Goal: Find specific page/section: Find specific page/section

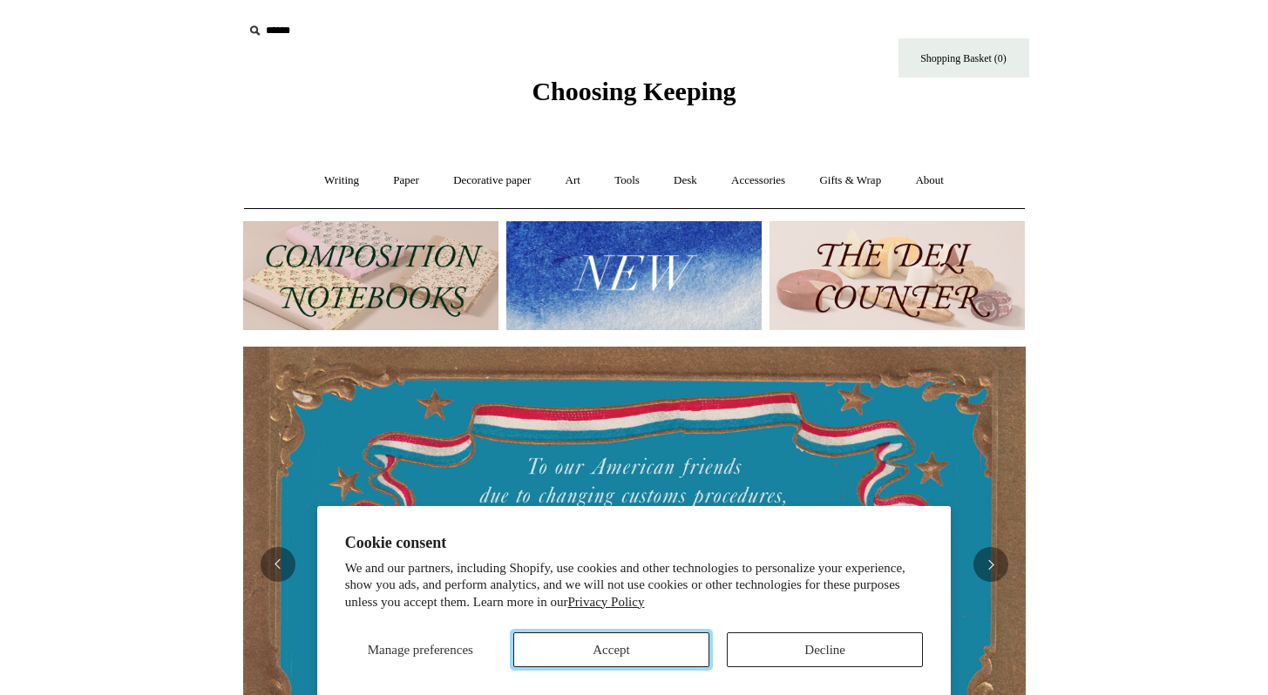
click at [584, 644] on button "Accept" at bounding box center [611, 650] width 196 height 35
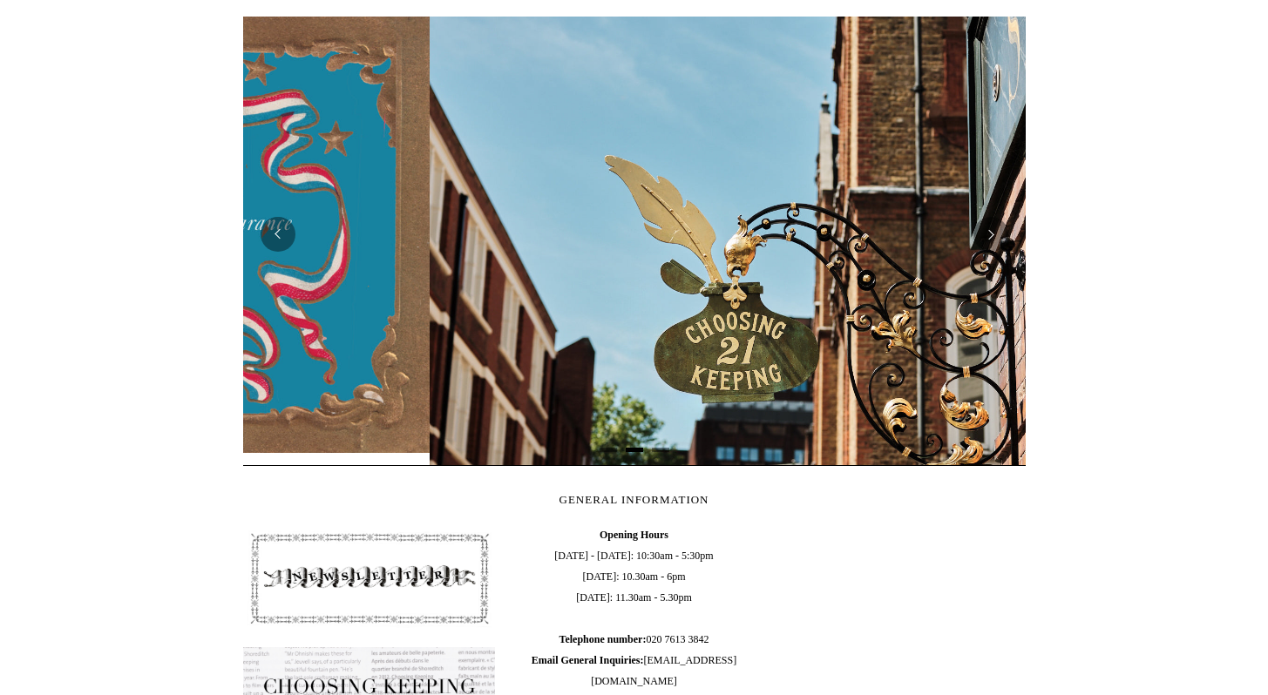
scroll to position [0, 783]
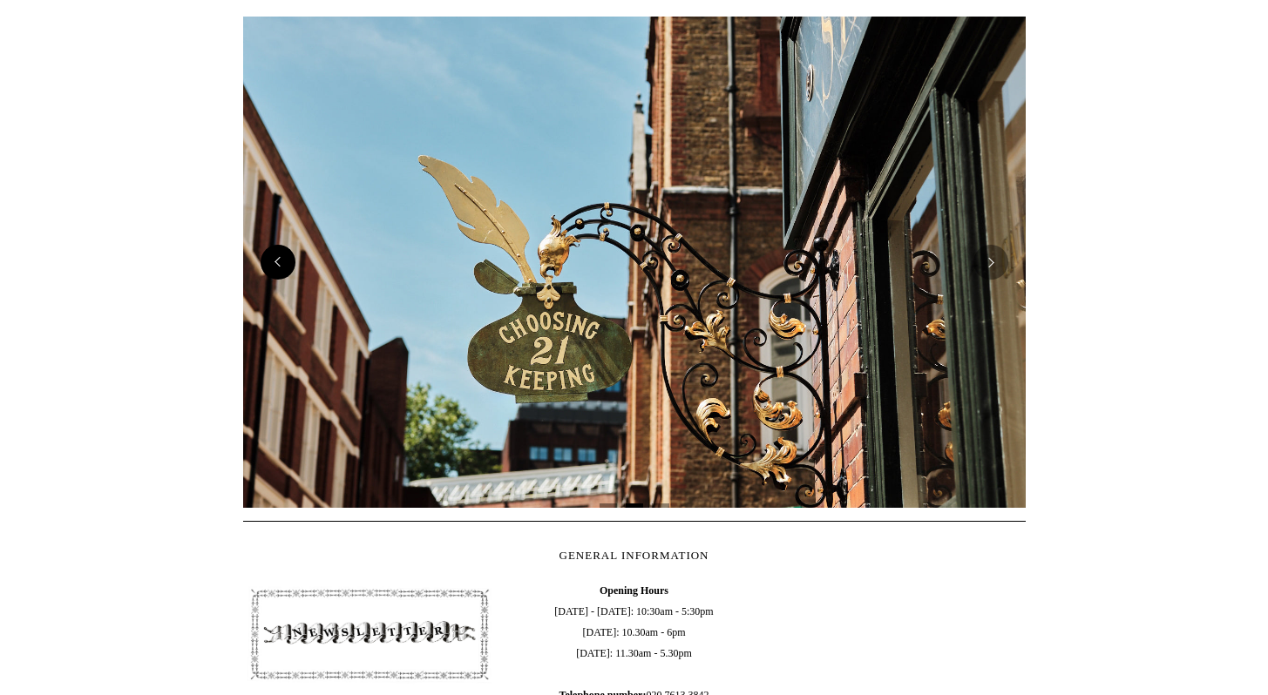
click at [272, 262] on button "Previous" at bounding box center [278, 262] width 35 height 35
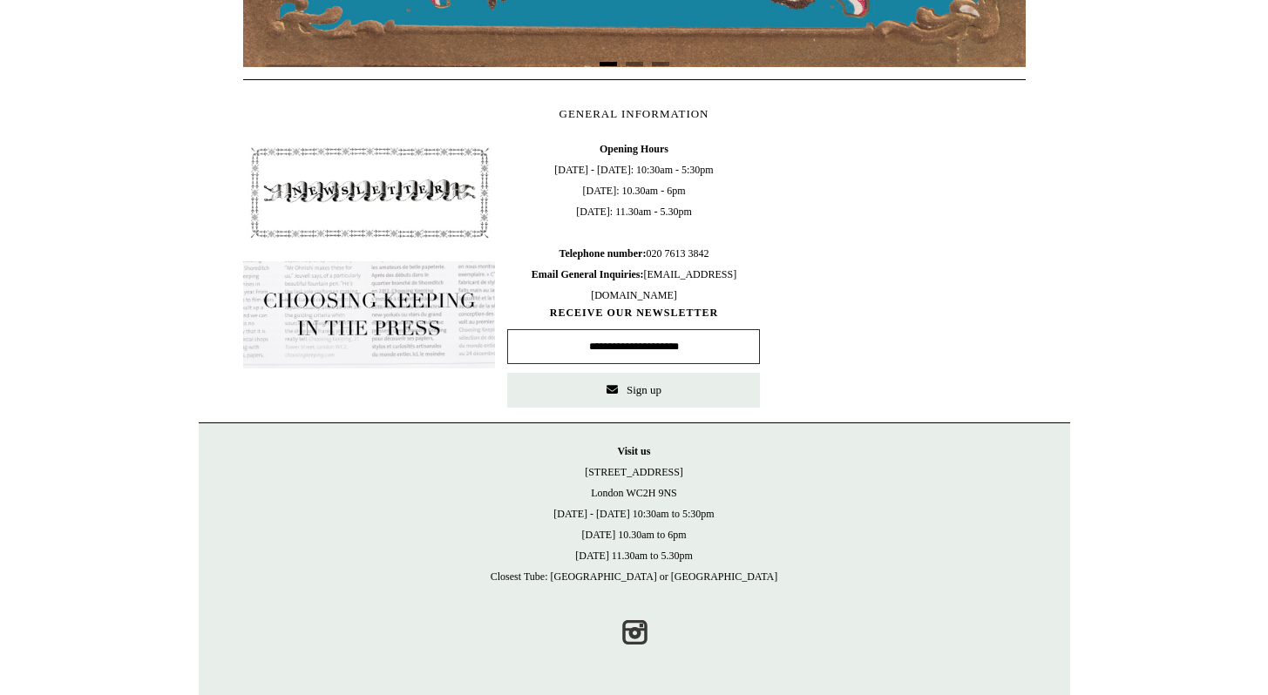
scroll to position [0, 0]
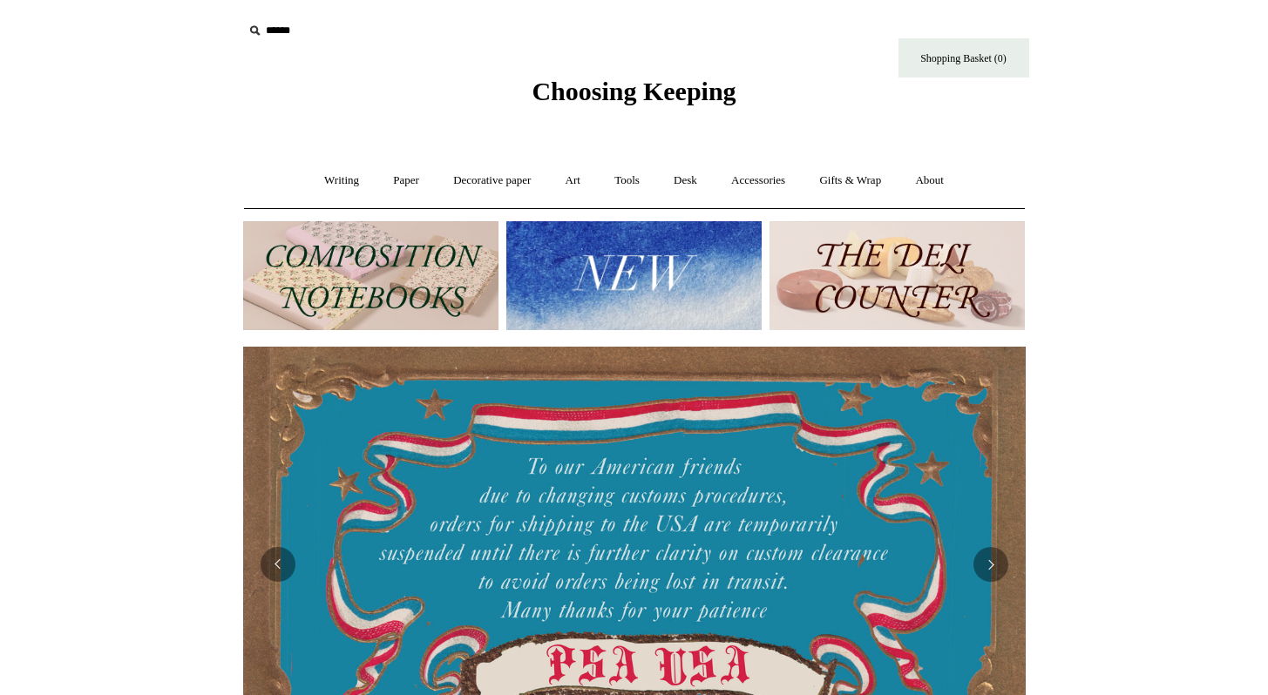
click at [731, 282] on img at bounding box center [633, 275] width 255 height 109
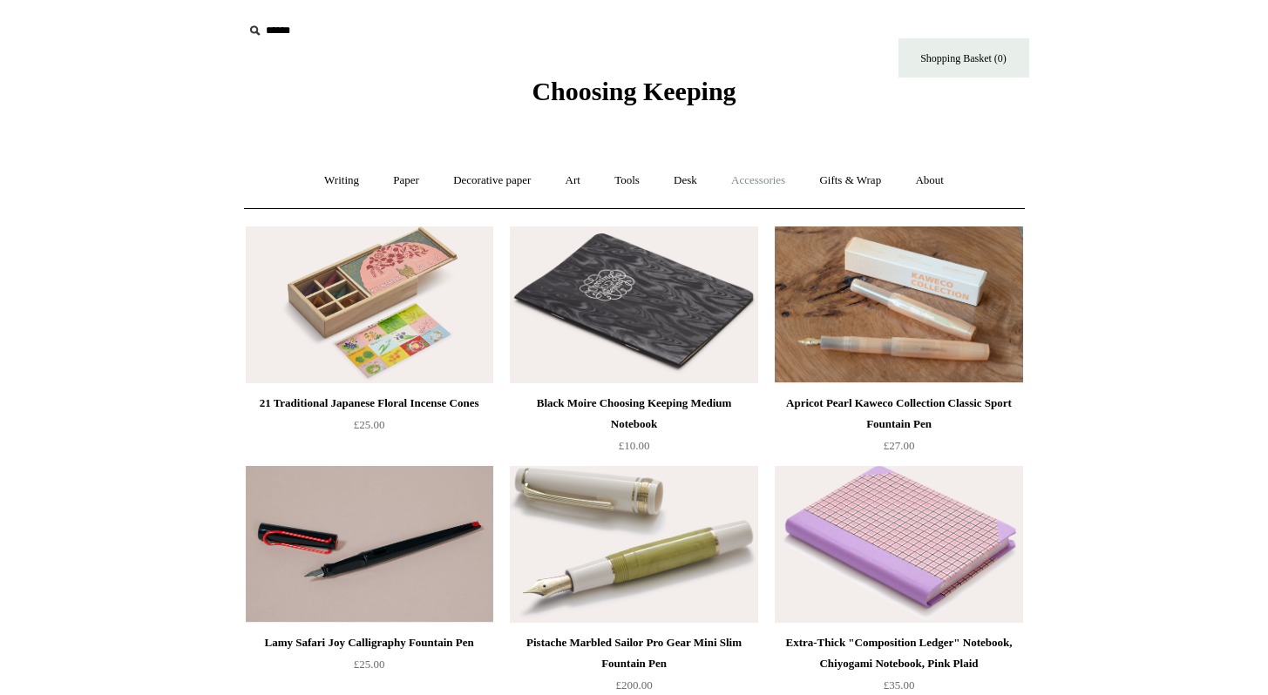
click at [731, 184] on link "Accessories +" at bounding box center [757, 181] width 85 height 46
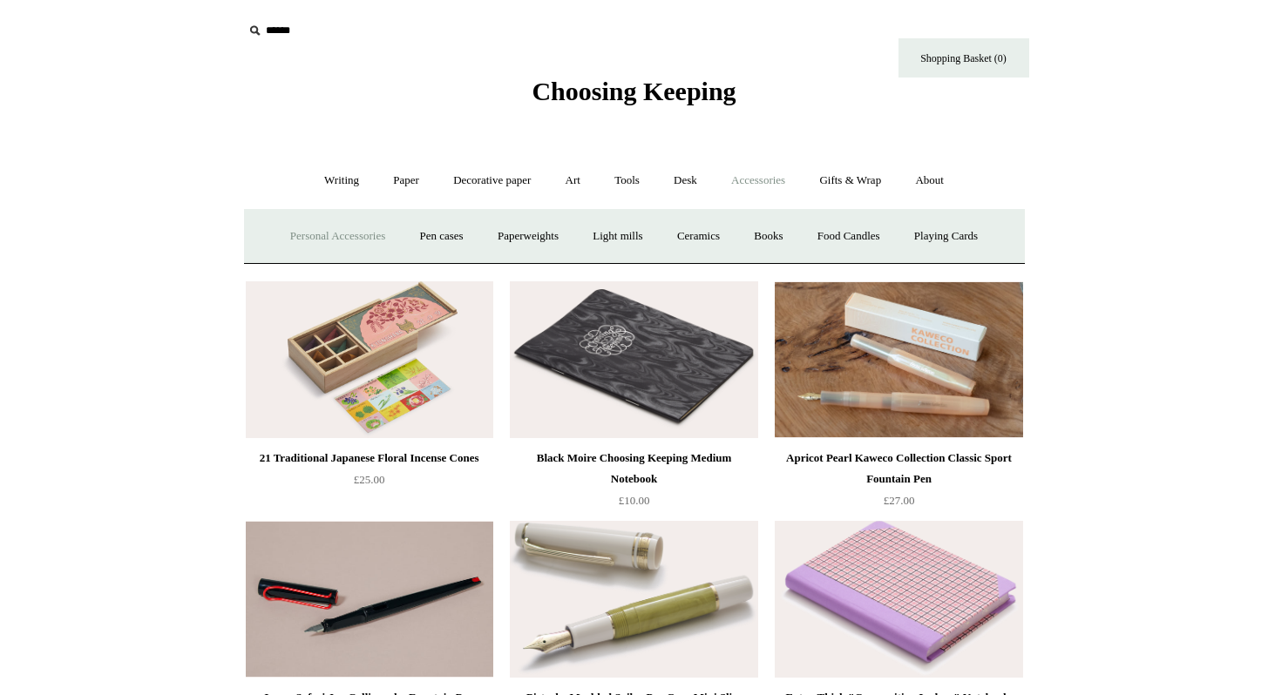
click at [329, 232] on link "Personal Accessories +" at bounding box center [338, 237] width 126 height 46
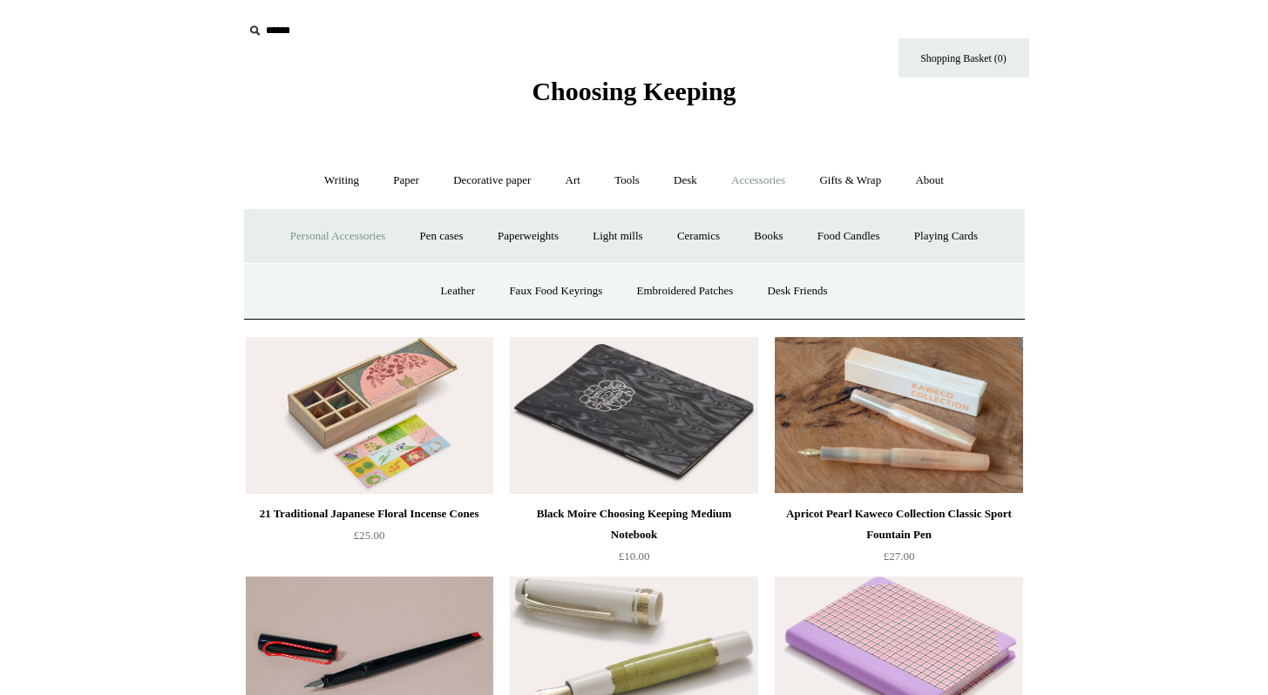
click at [245, 30] on icon at bounding box center [254, 30] width 19 height 19
click at [250, 26] on icon at bounding box center [254, 30] width 19 height 19
click at [251, 27] on icon at bounding box center [254, 30] width 19 height 19
click at [265, 30] on input "text" at bounding box center [350, 31] width 214 height 32
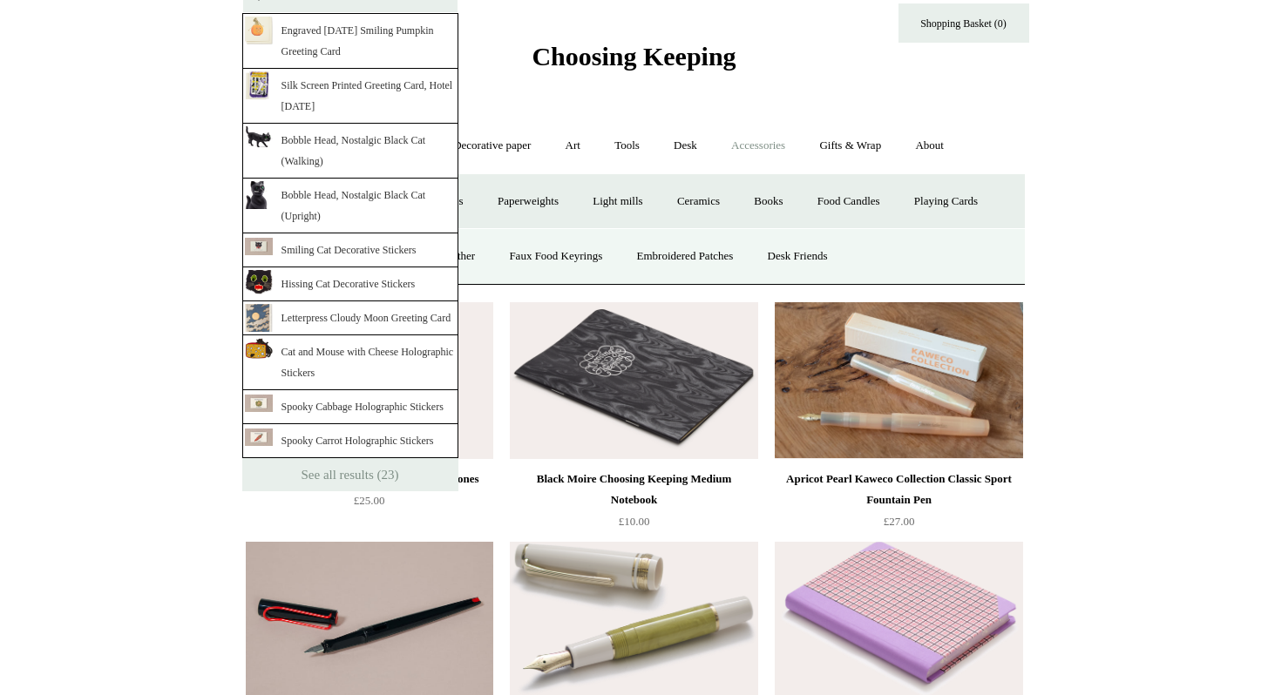
scroll to position [82, 0]
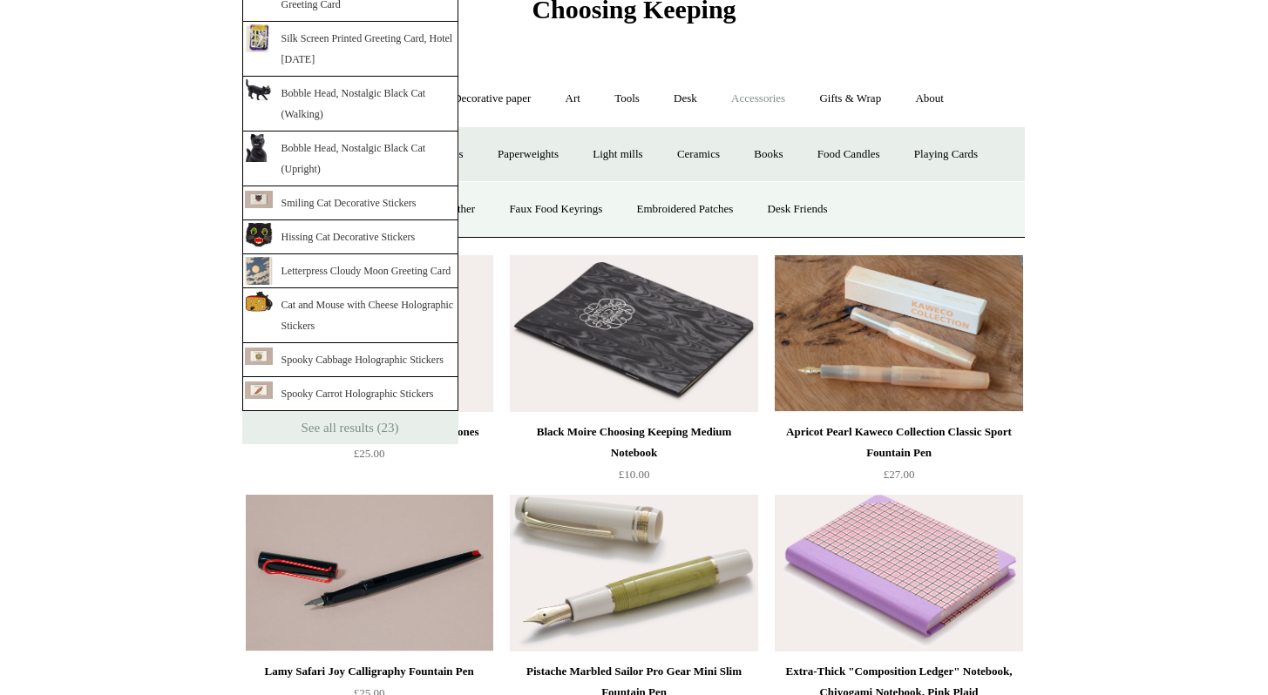
type input "*********"
